Goal: Obtain resource: Obtain resource

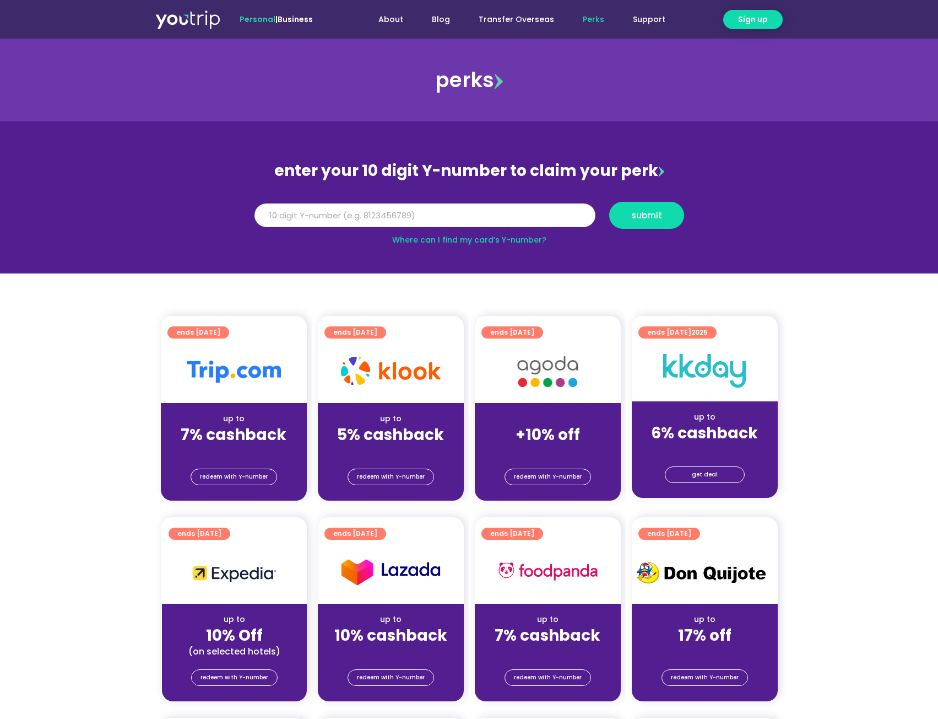
click at [406, 217] on input "Y Number" at bounding box center [425, 215] width 341 height 24
type input "8172012492"
click at [667, 215] on span "submit" at bounding box center [647, 215] width 56 height 8
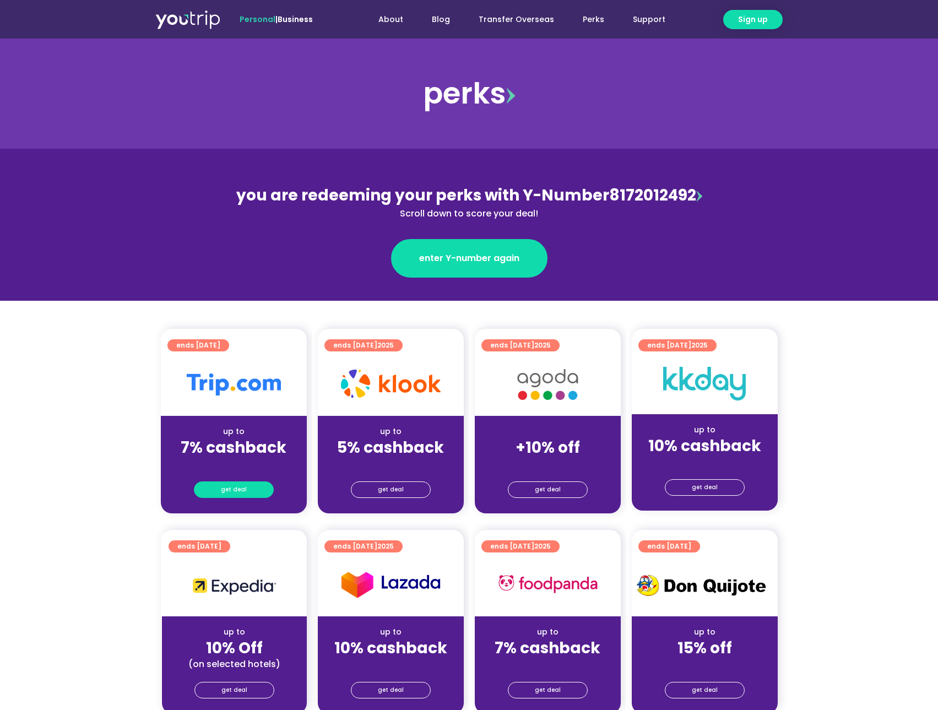
click at [238, 491] on span "get deal" at bounding box center [234, 489] width 26 height 15
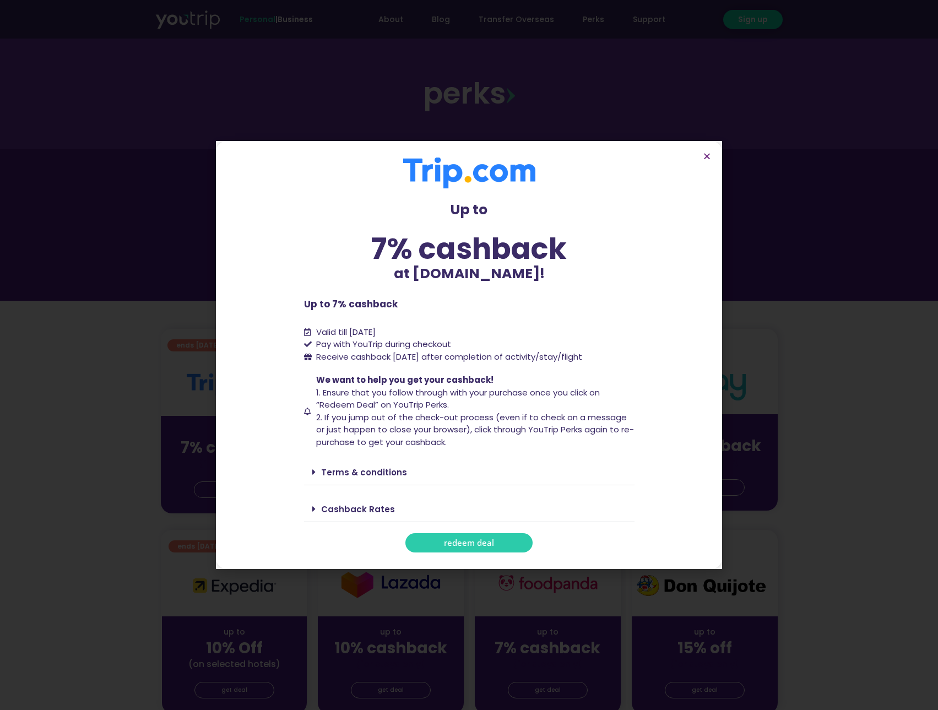
click at [453, 544] on span "redeem deal" at bounding box center [469, 543] width 50 height 8
